Goal: Check status: Check status

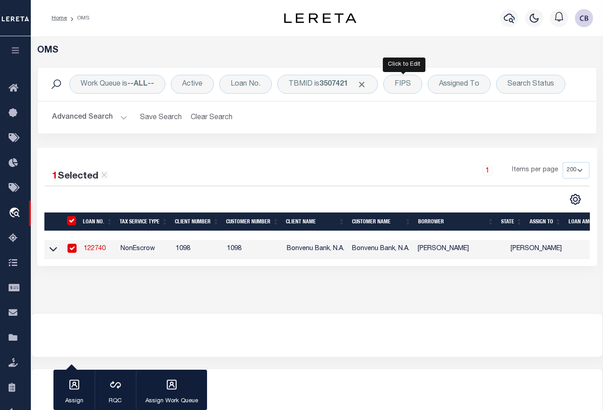
select select "200"
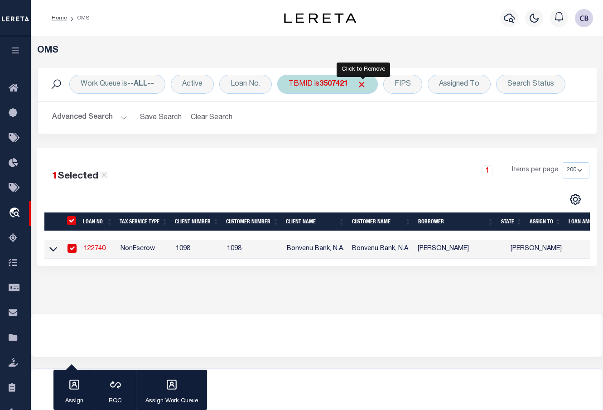
click at [363, 83] on span "Click to Remove" at bounding box center [362, 85] width 10 height 10
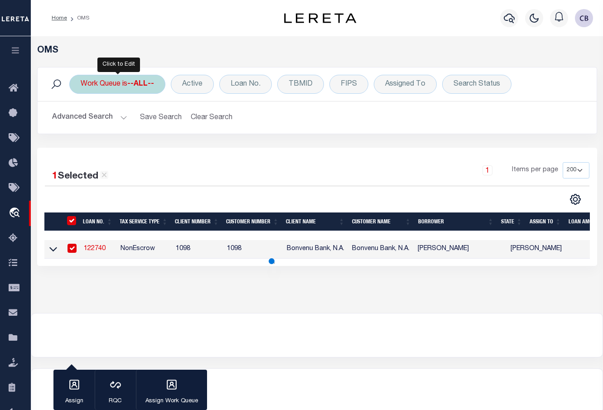
click at [130, 85] on b "--ALL--" at bounding box center [140, 84] width 27 height 7
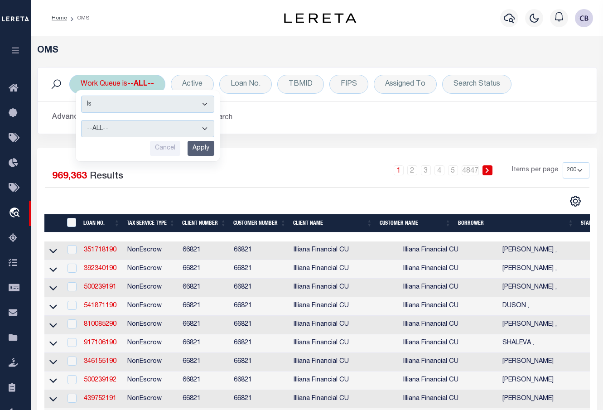
click at [124, 128] on select "--ALL-- factRSystems General ThoughtFocus" at bounding box center [147, 128] width 133 height 17
click at [81, 120] on select "--ALL-- factRSystems General ThoughtFocus" at bounding box center [147, 128] width 133 height 17
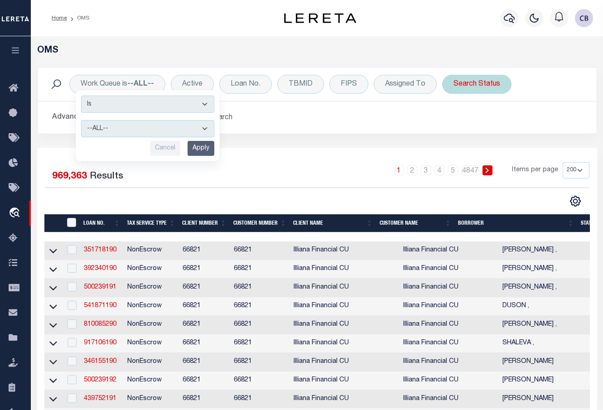
click at [493, 85] on div "Search Status" at bounding box center [476, 84] width 69 height 19
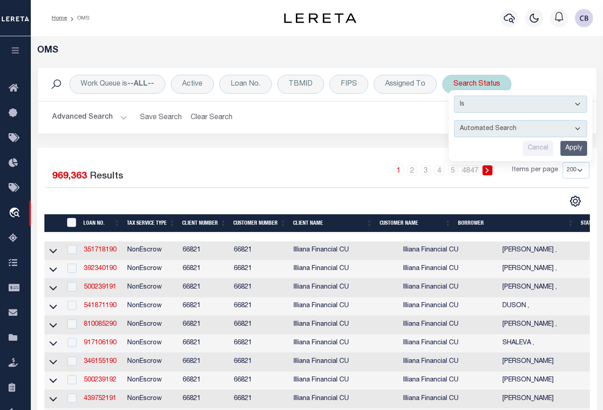
click at [485, 125] on select "Automated Search Bad Parcel Complete Duplicate Parcel High Dollar Reporting In …" at bounding box center [520, 128] width 133 height 17
select select "QC"
click at [454, 120] on select "Automated Search Bad Parcel Complete Duplicate Parcel High Dollar Reporting In …" at bounding box center [520, 128] width 133 height 17
click at [574, 150] on input "Apply" at bounding box center [573, 148] width 27 height 15
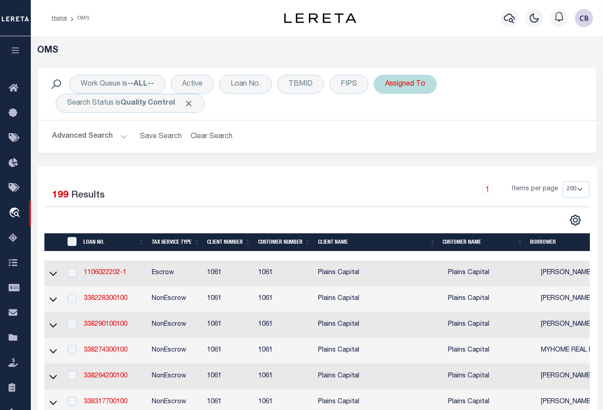
click at [416, 84] on div "Assigned To" at bounding box center [405, 84] width 63 height 19
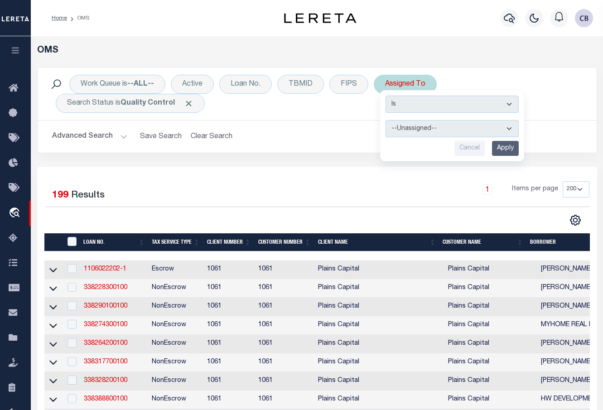
click at [411, 126] on select "--Unassigned-- [PERSON_NAME] [PERSON_NAME] [PERSON_NAME] [PERSON_NAME], [PERSON…" at bounding box center [452, 128] width 133 height 17
select select "[PERSON_NAME]"
click at [386, 120] on select "--Unassigned-- [PERSON_NAME] [PERSON_NAME] [PERSON_NAME] [PERSON_NAME], [PERSON…" at bounding box center [452, 128] width 133 height 17
click at [506, 149] on input "Apply" at bounding box center [505, 148] width 27 height 15
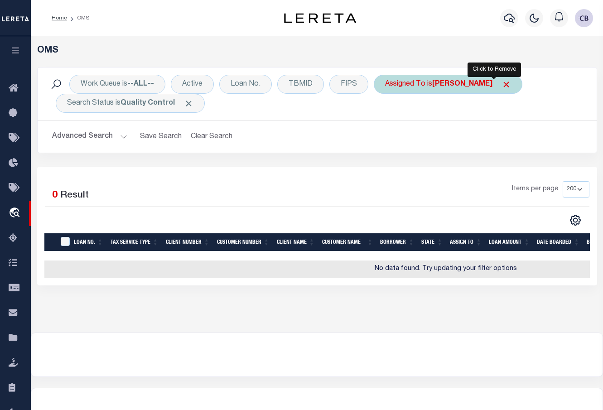
click at [502, 82] on span "Click to Remove" at bounding box center [507, 85] width 10 height 10
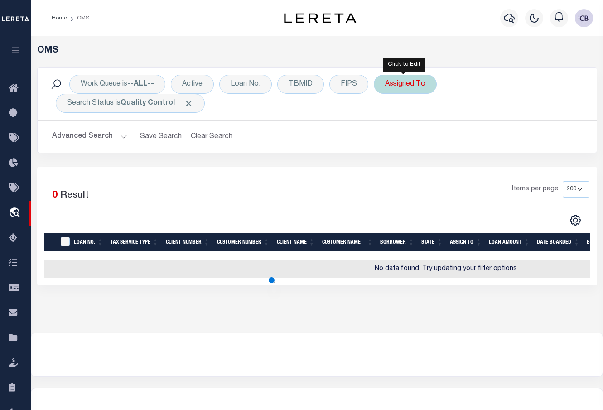
click at [414, 85] on div "Assigned To" at bounding box center [405, 84] width 63 height 19
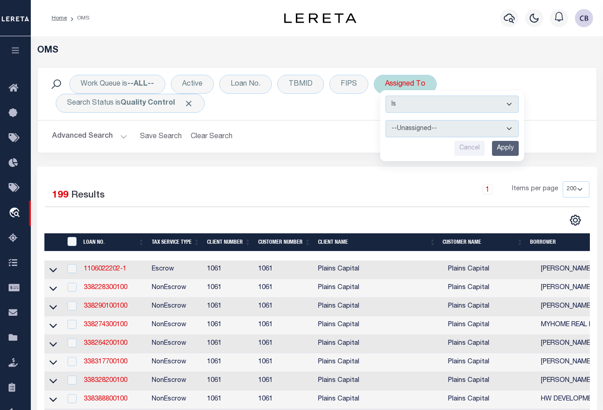
click at [431, 127] on select "--Unassigned-- [PERSON_NAME] [PERSON_NAME] [PERSON_NAME] [PERSON_NAME], [PERSON…" at bounding box center [452, 128] width 133 height 17
select select "[PERSON_NAME]"
click at [386, 120] on select "--Unassigned-- [PERSON_NAME] [PERSON_NAME] [PERSON_NAME] [PERSON_NAME], [PERSON…" at bounding box center [452, 128] width 133 height 17
click at [504, 145] on input "Apply" at bounding box center [505, 148] width 27 height 15
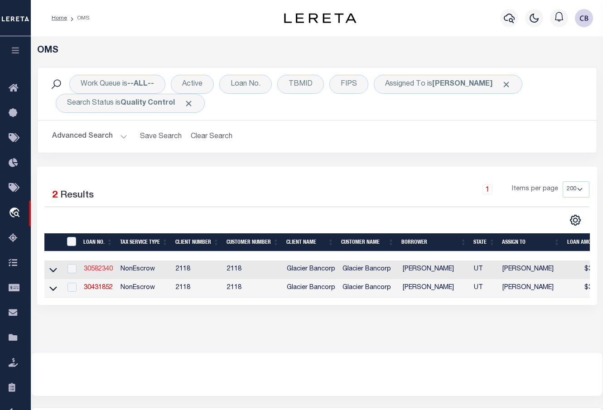
click at [96, 270] on link "30582340" at bounding box center [98, 269] width 29 height 6
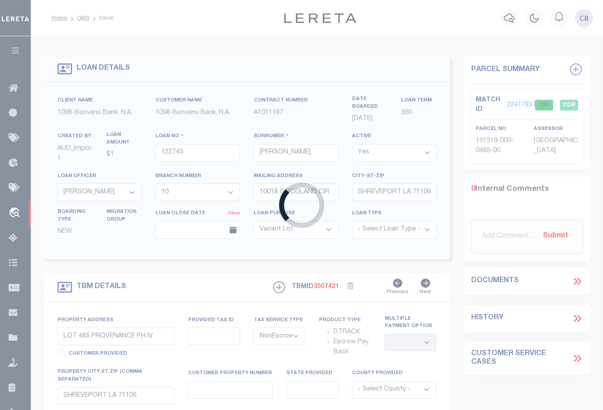
type input "30582340"
type input "[PERSON_NAME]"
select select "False"
select select
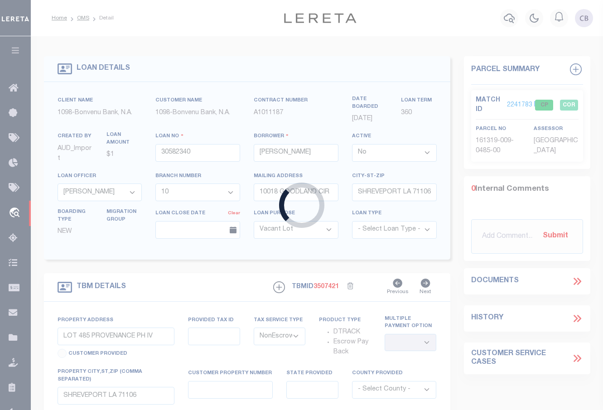
select select
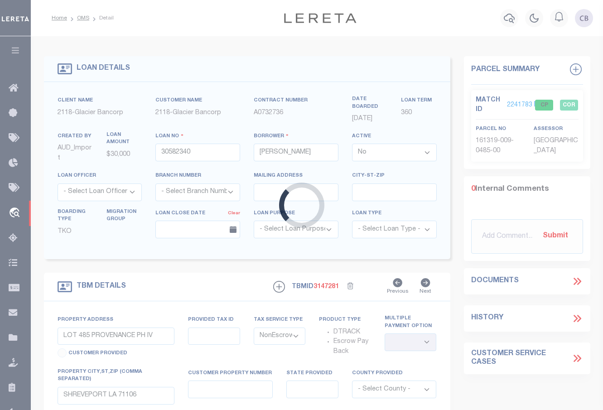
type input "[STREET_ADDRESS]"
select select
type input "FAIRVIEW UT 846290000"
type input "UT"
select select
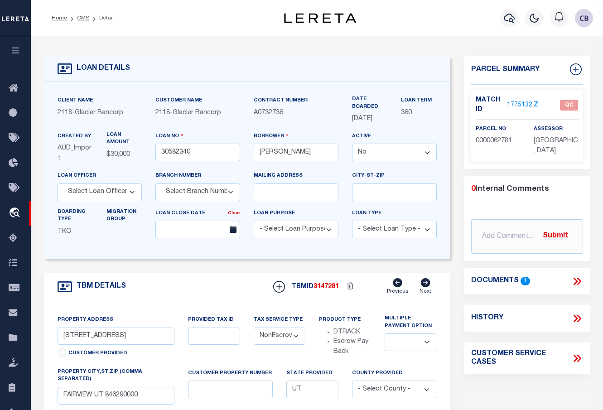
click at [577, 280] on icon at bounding box center [576, 281] width 4 height 7
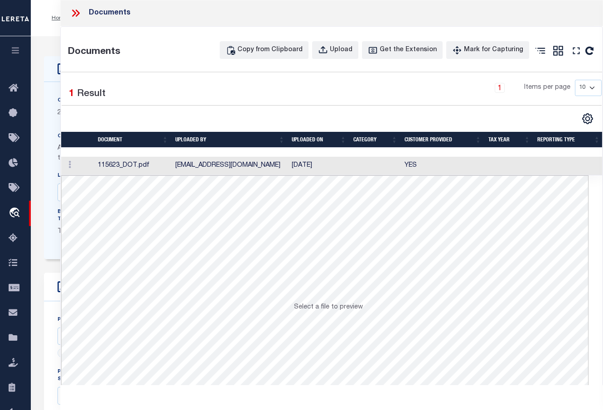
click at [88, 164] on td at bounding box center [77, 166] width 33 height 19
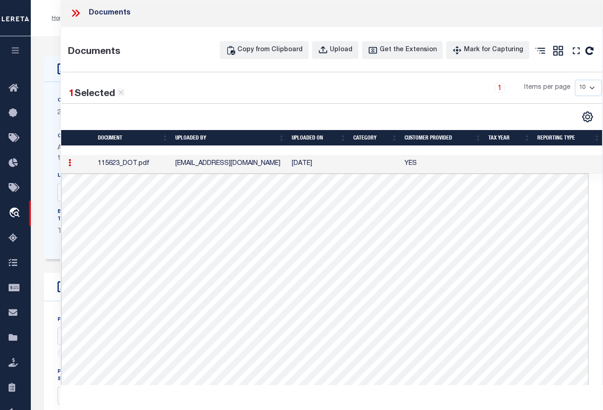
click at [74, 9] on icon at bounding box center [76, 13] width 12 height 12
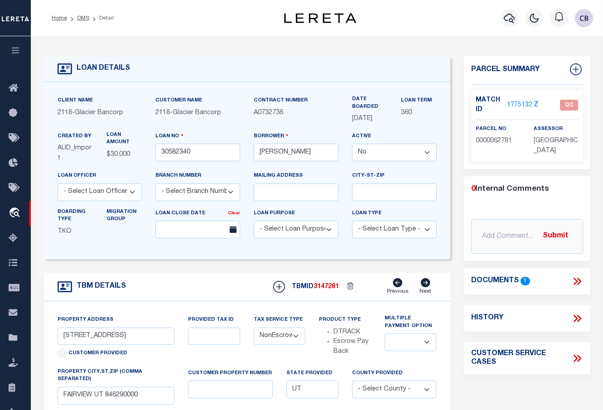
click at [519, 103] on link "1775132" at bounding box center [519, 106] width 25 height 10
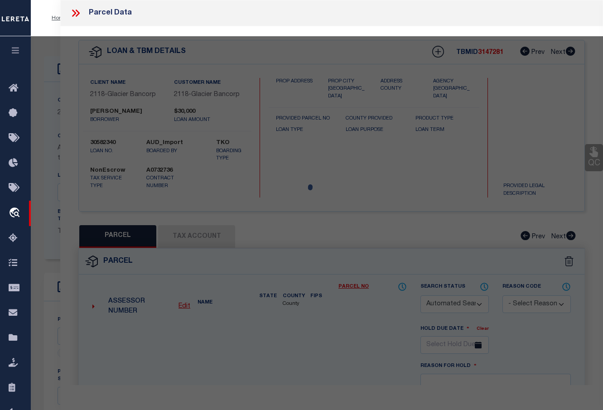
checkbox input "false"
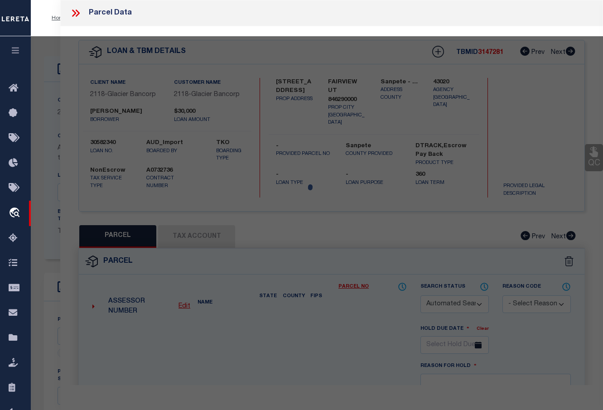
select select "QC"
type input "[PERSON_NAME]"
select select
checkbox input "false"
type input "FAIRVIEW UT 846290000"
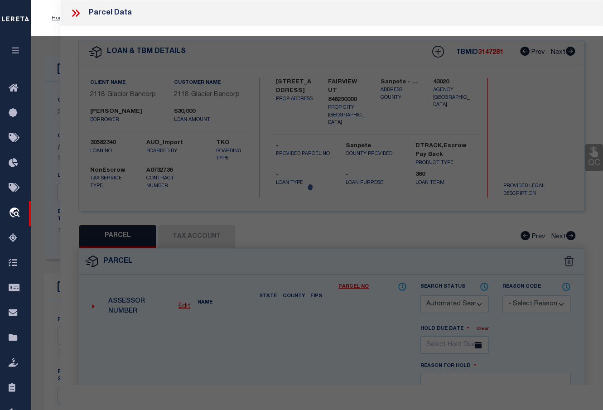
type textarea "LOT B58, [GEOGRAPHIC_DATA] CONT .948 AC"
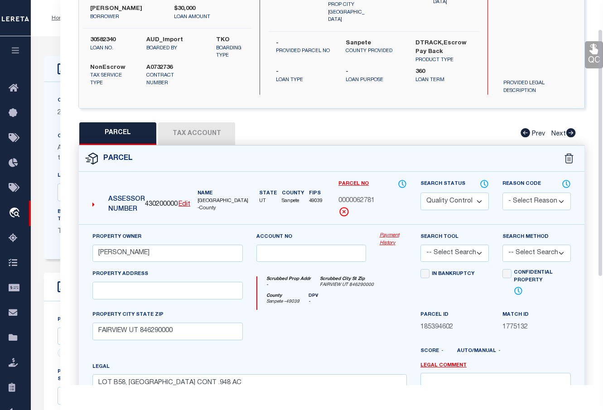
scroll to position [45, 0]
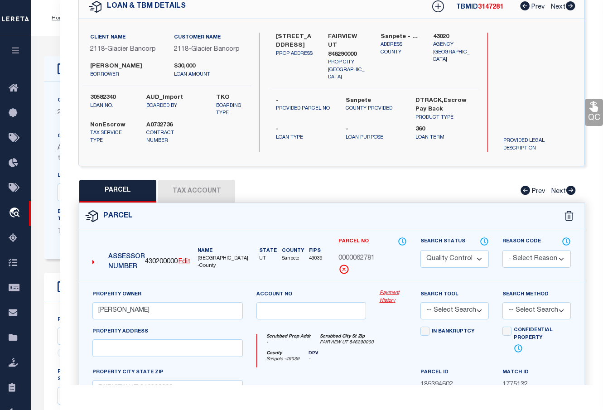
click at [195, 186] on button "Tax Account" at bounding box center [196, 191] width 77 height 23
select select "100"
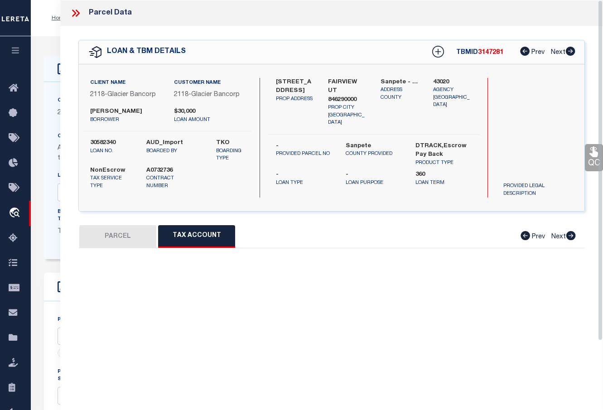
select select "100"
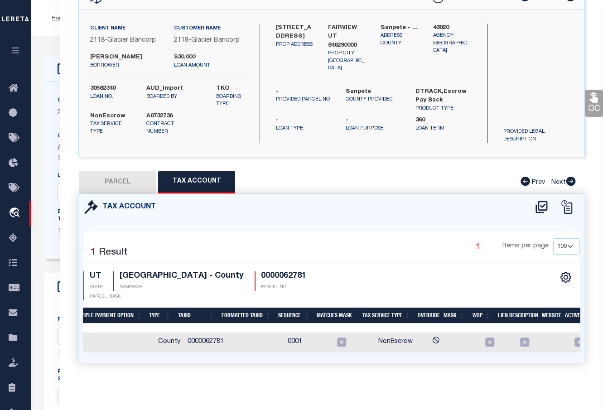
drag, startPoint x: 118, startPoint y: 175, endPoint x: 107, endPoint y: 87, distance: 88.1
click at [118, 174] on button "PARCEL" at bounding box center [117, 182] width 77 height 23
select select "AS"
checkbox input "false"
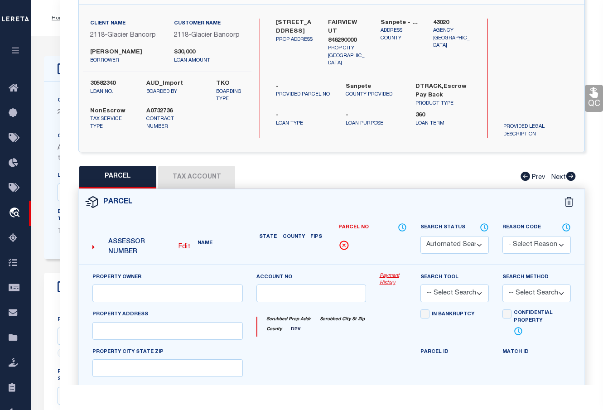
select select "QC"
type input "[PERSON_NAME]"
select select
checkbox input "false"
type input "FAIRVIEW UT 846290000"
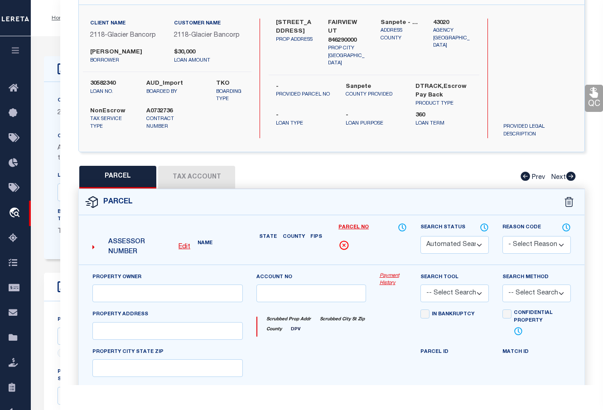
type textarea "LOT B58, [GEOGRAPHIC_DATA] CONT .948 AC"
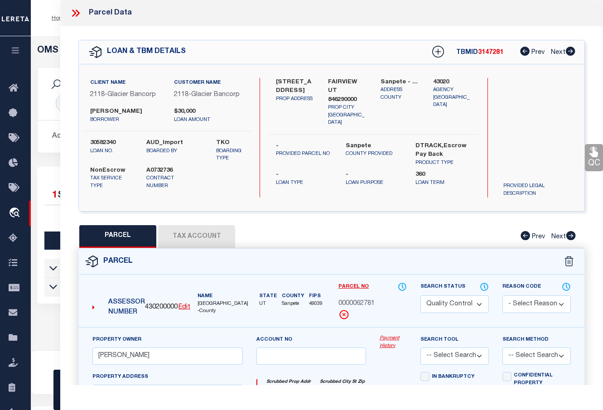
click at [75, 15] on icon at bounding box center [76, 13] width 12 height 12
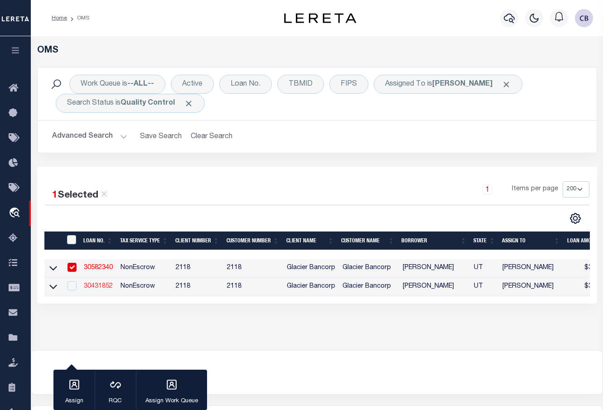
click at [99, 287] on link "30431852" at bounding box center [98, 286] width 29 height 6
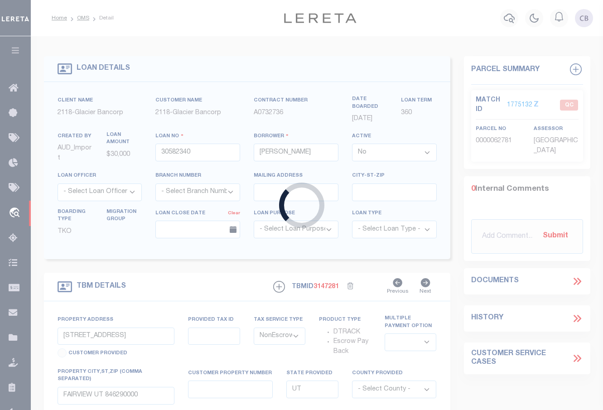
type input "30431852"
type input "[PERSON_NAME]"
select select
type input "[STREET_ADDRESS]"
select select
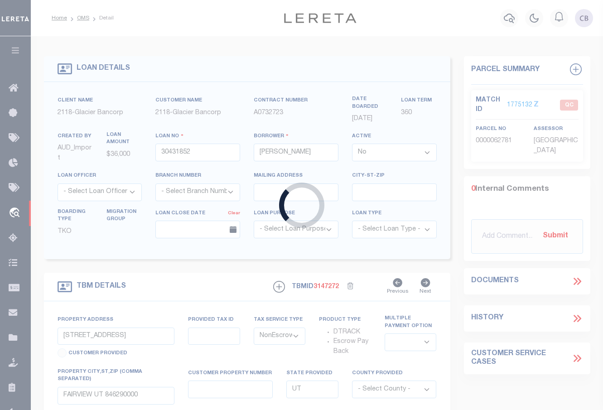
type input "FILLMORE UT 846310000"
select select
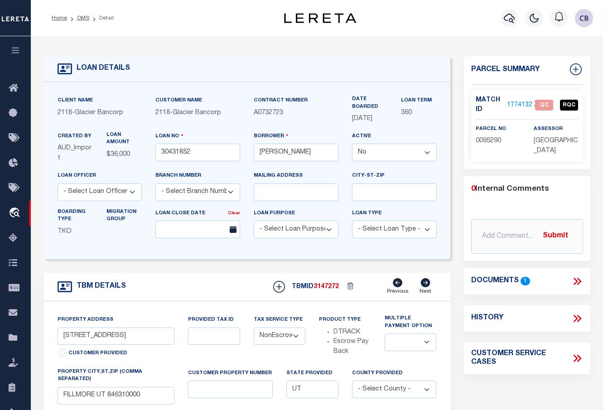
click at [516, 103] on link "1774132" at bounding box center [519, 106] width 25 height 10
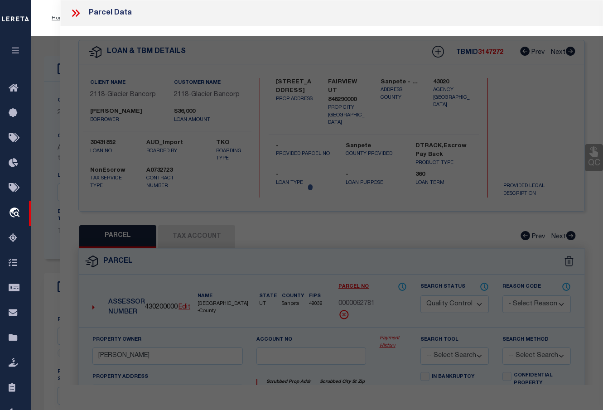
select select "AS"
checkbox input "false"
select select "QC"
type input "[PERSON_NAME]"
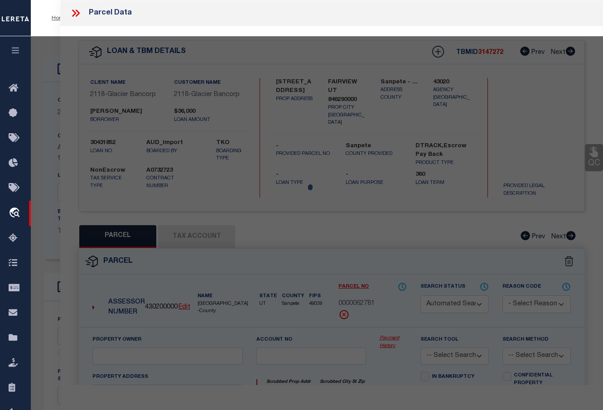
select select
type input "FILLMORE UT 846310000"
type textarea "LOT 9, [GEOGRAPHIC_DATA]."
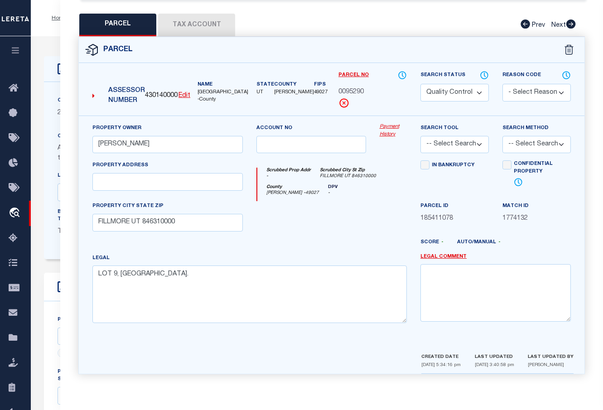
click at [189, 24] on button "Tax Account" at bounding box center [196, 25] width 77 height 23
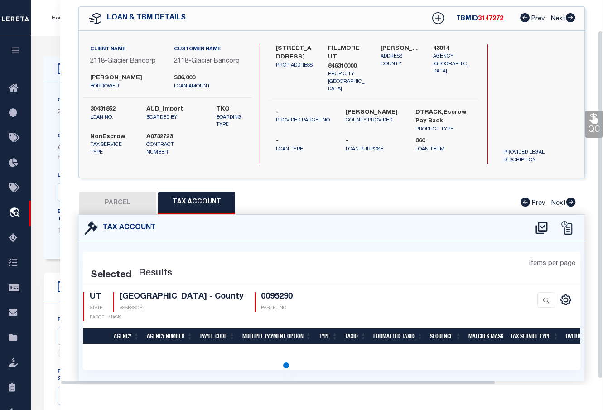
select select "100"
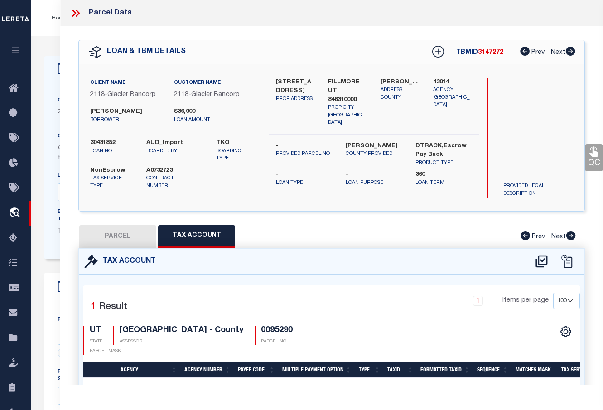
click at [74, 10] on icon at bounding box center [76, 13] width 12 height 12
